Goal: Check status: Check status

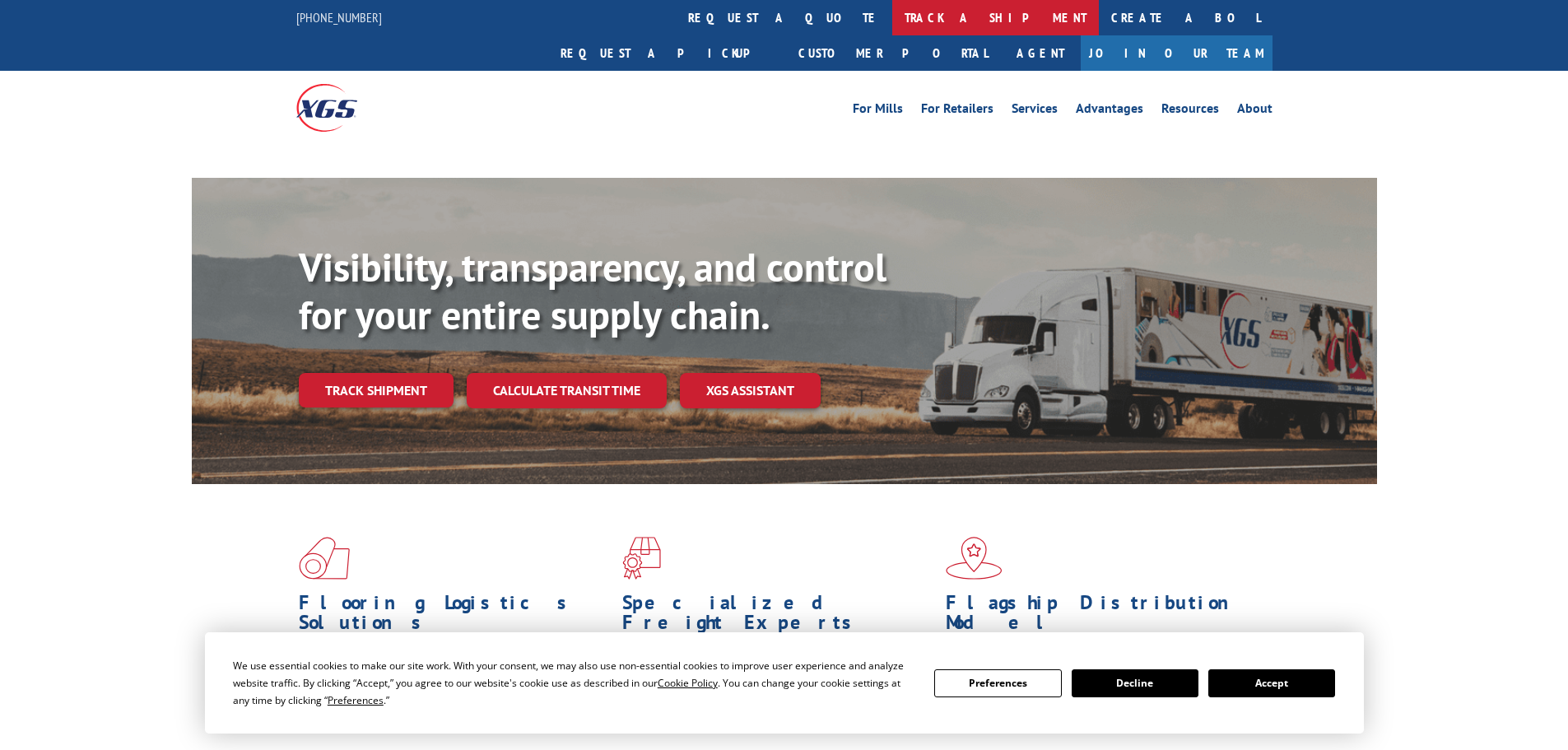
click at [892, 17] on link "track a shipment" at bounding box center [995, 18] width 207 height 36
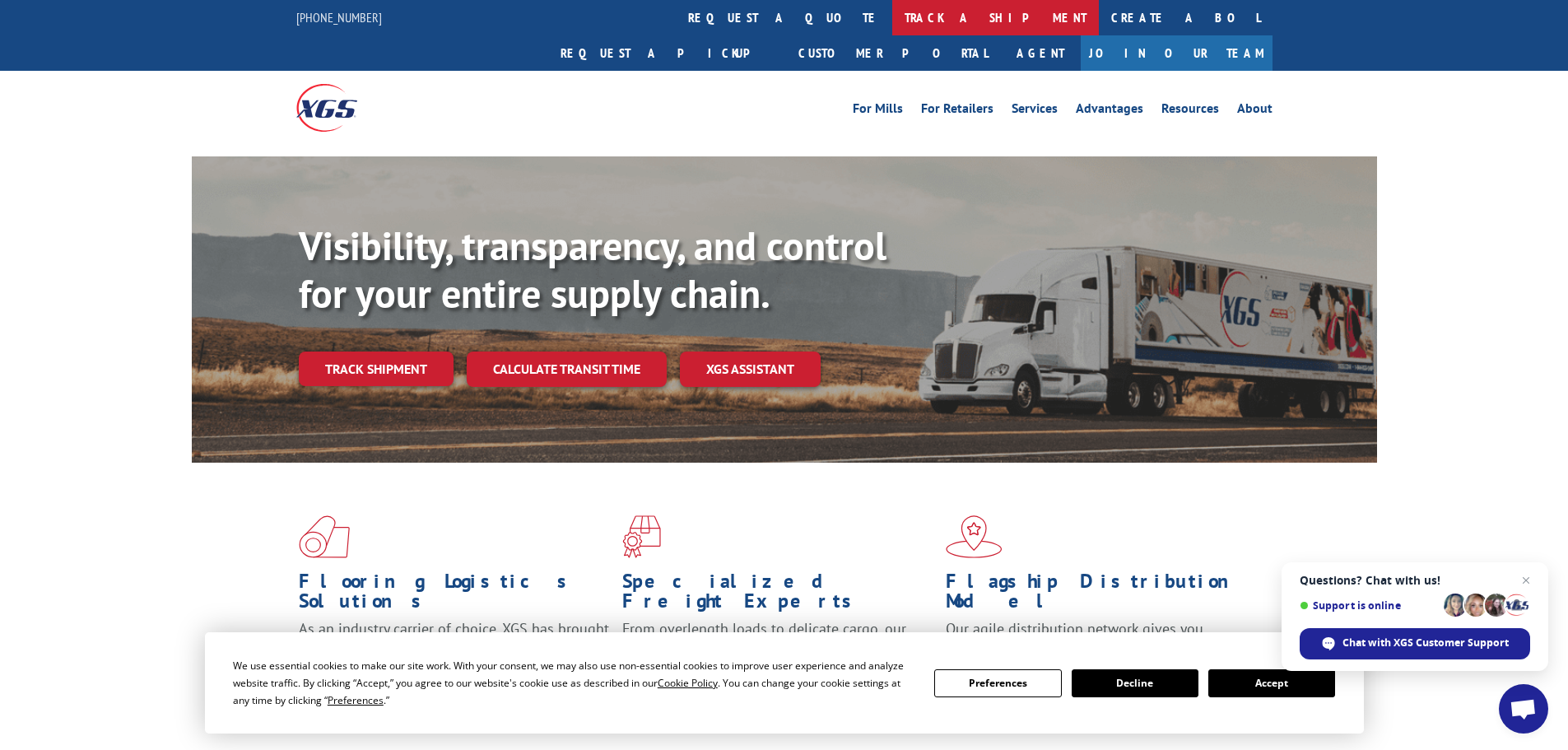
click at [892, 16] on link "track a shipment" at bounding box center [995, 18] width 207 height 36
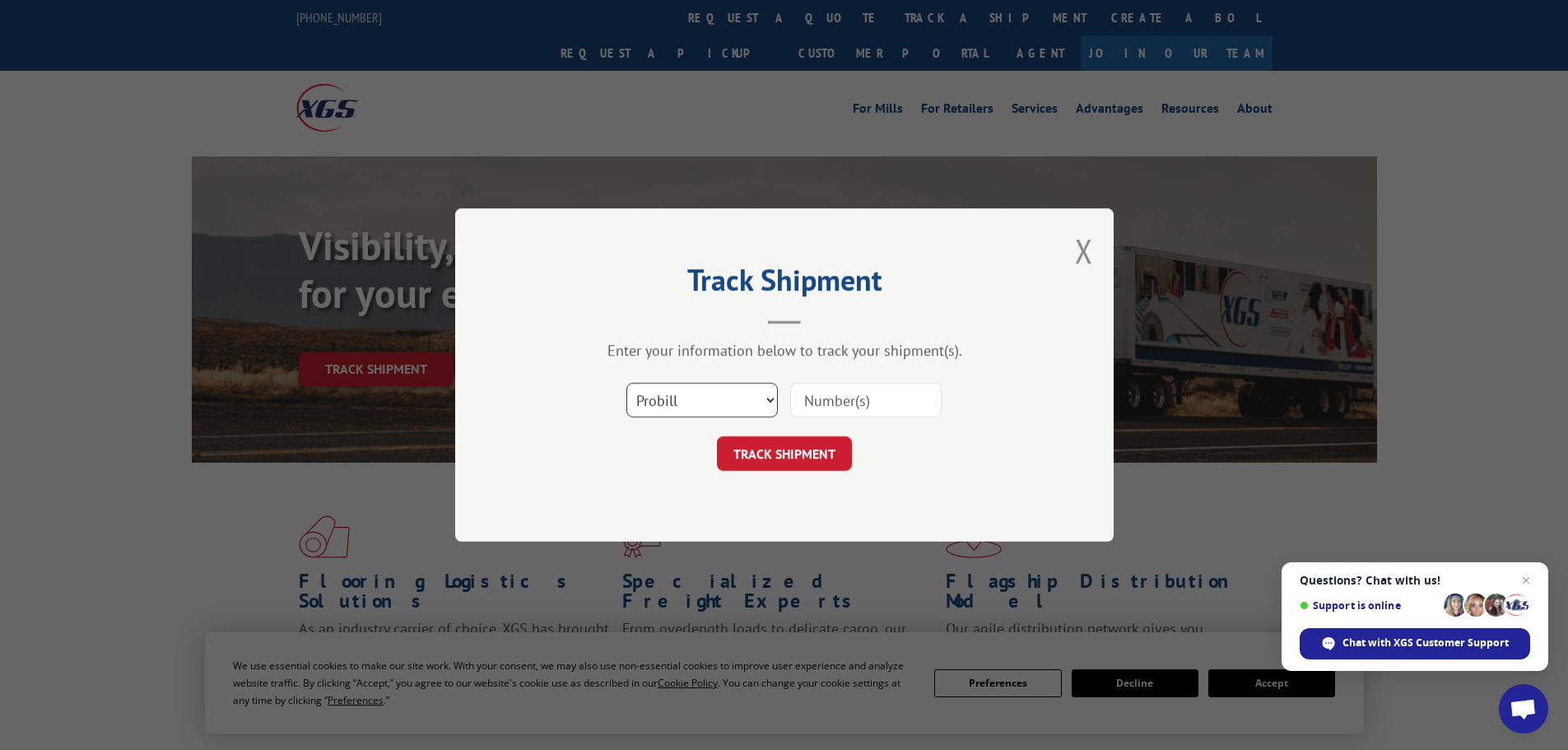
drag, startPoint x: 665, startPoint y: 398, endPoint x: 658, endPoint y: 417, distance: 20.2
click at [659, 398] on select "Select category... Probill BOL PO" at bounding box center [701, 400] width 151 height 35
select select "bol"
click at [626, 383] on select "Select category... Probill BOL PO" at bounding box center [701, 400] width 151 height 35
click at [822, 405] on input at bounding box center [866, 400] width 151 height 35
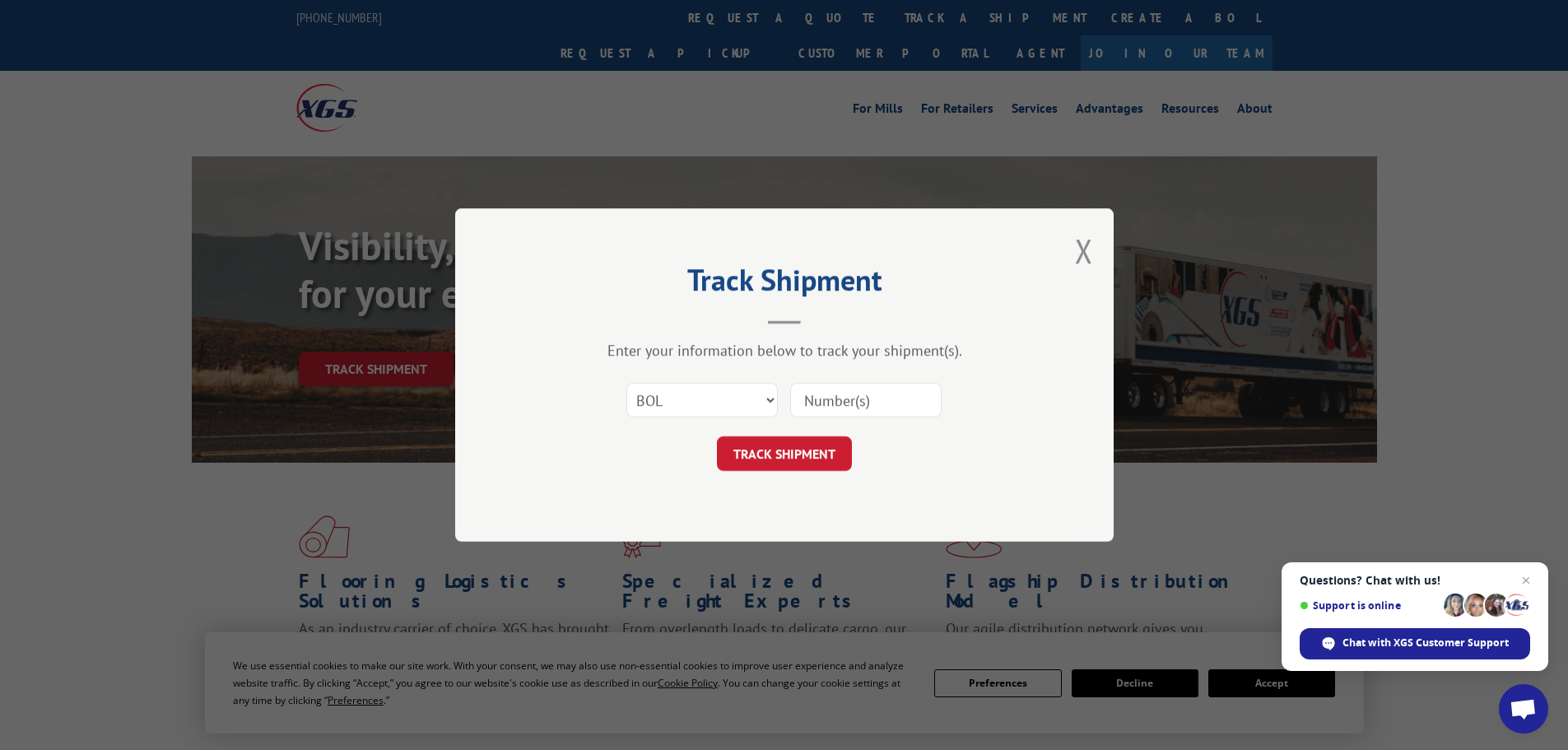
paste input "7047182"
type input "7047182"
click at [822, 445] on button "TRACK SHIPMENT" at bounding box center [785, 453] width 135 height 35
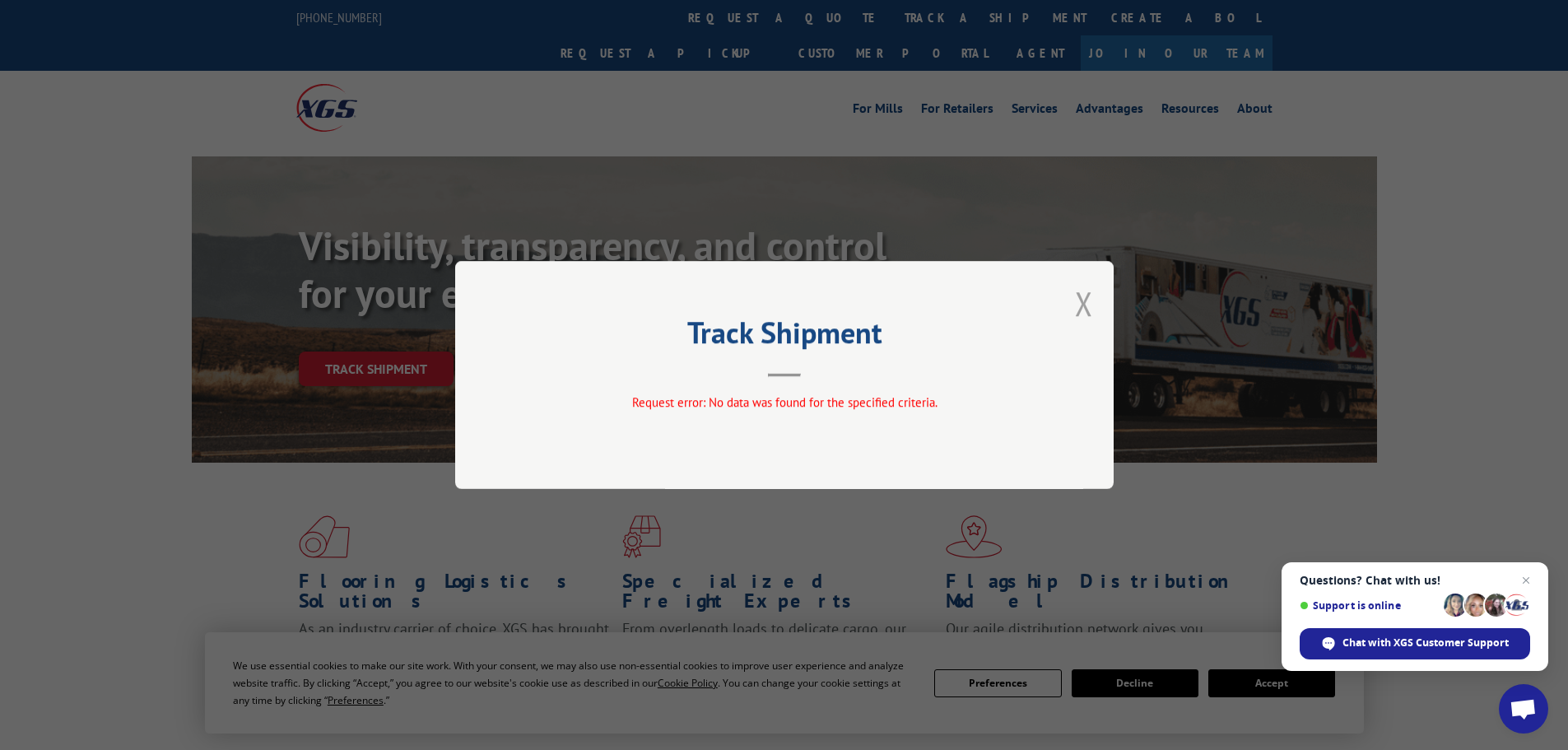
click at [1082, 310] on button "Close modal" at bounding box center [1084, 303] width 18 height 43
